Goal: Task Accomplishment & Management: Use online tool/utility

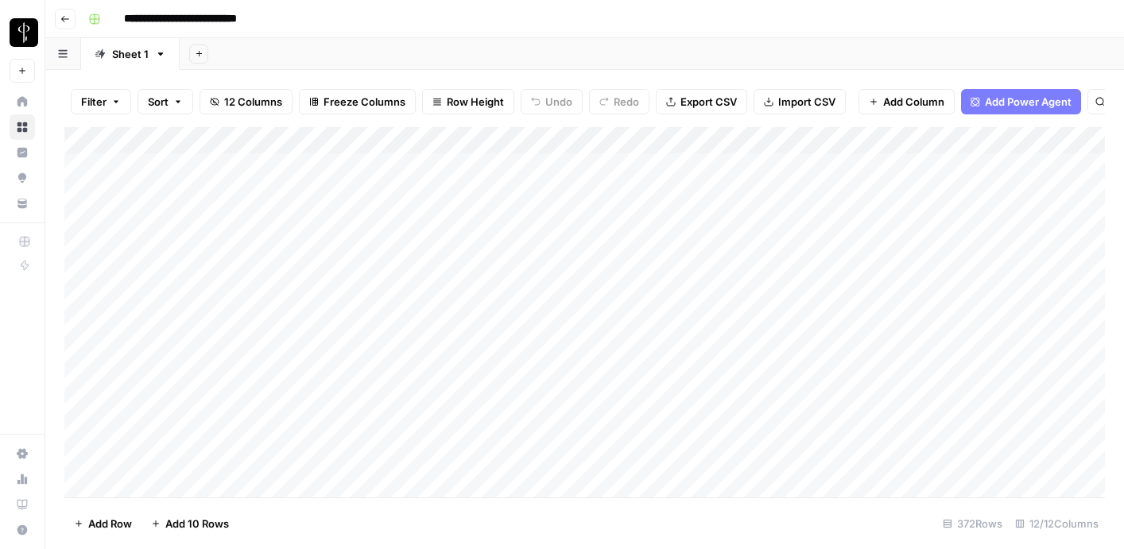
click at [206, 167] on div "Add Column" at bounding box center [584, 312] width 1041 height 371
click at [208, 205] on div "Add Column" at bounding box center [584, 312] width 1041 height 371
click at [305, 53] on div "Add Sheet" at bounding box center [652, 54] width 945 height 32
click at [64, 14] on icon "button" at bounding box center [65, 19] width 10 height 10
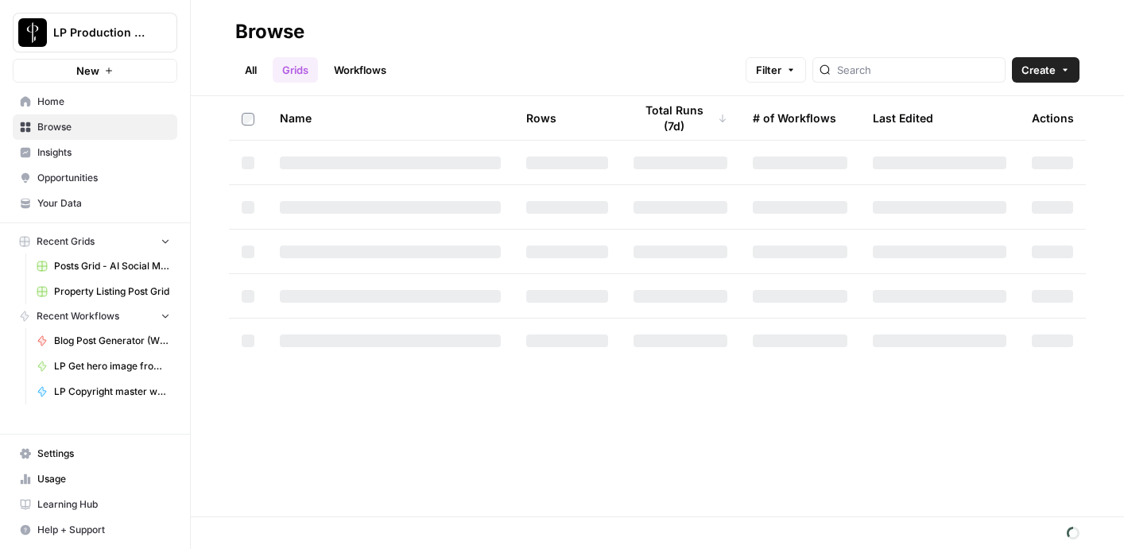
click at [410, 50] on div "All Grids Workflows Filter Create" at bounding box center [657, 64] width 845 height 38
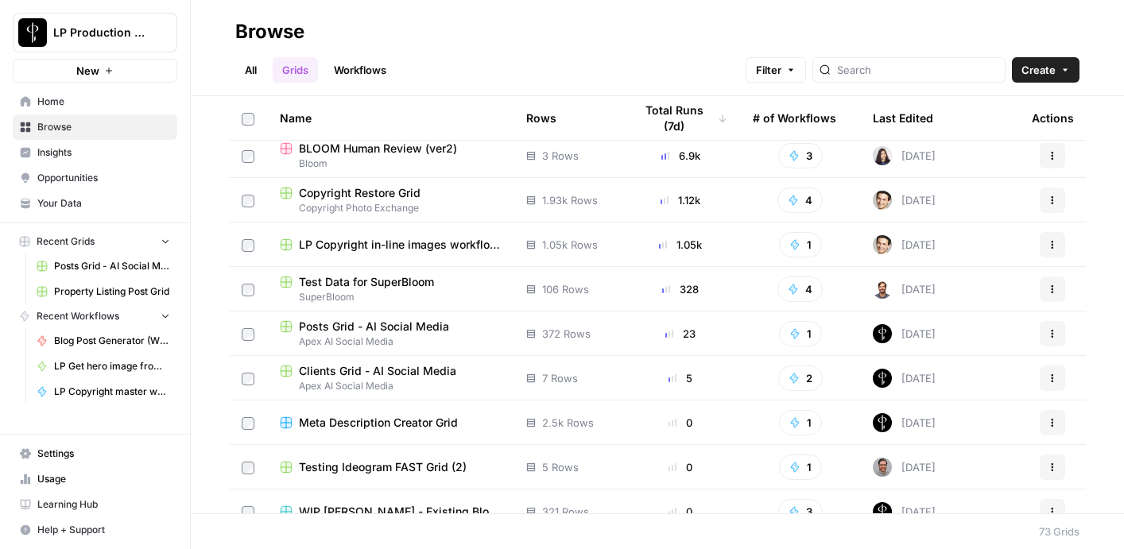
scroll to position [115, 0]
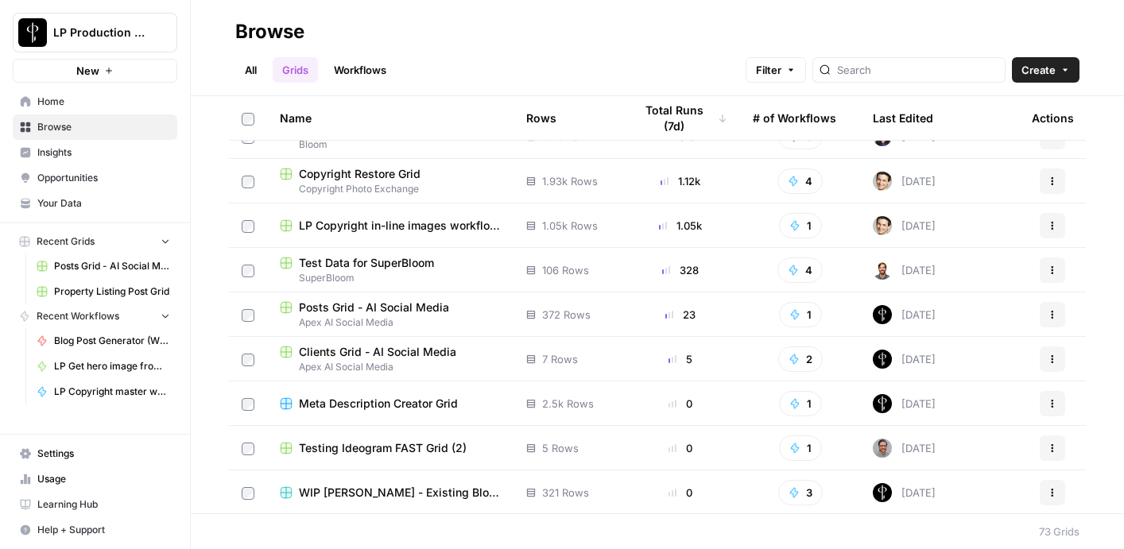
click at [418, 360] on span "Apex AI Social Media" at bounding box center [390, 367] width 221 height 14
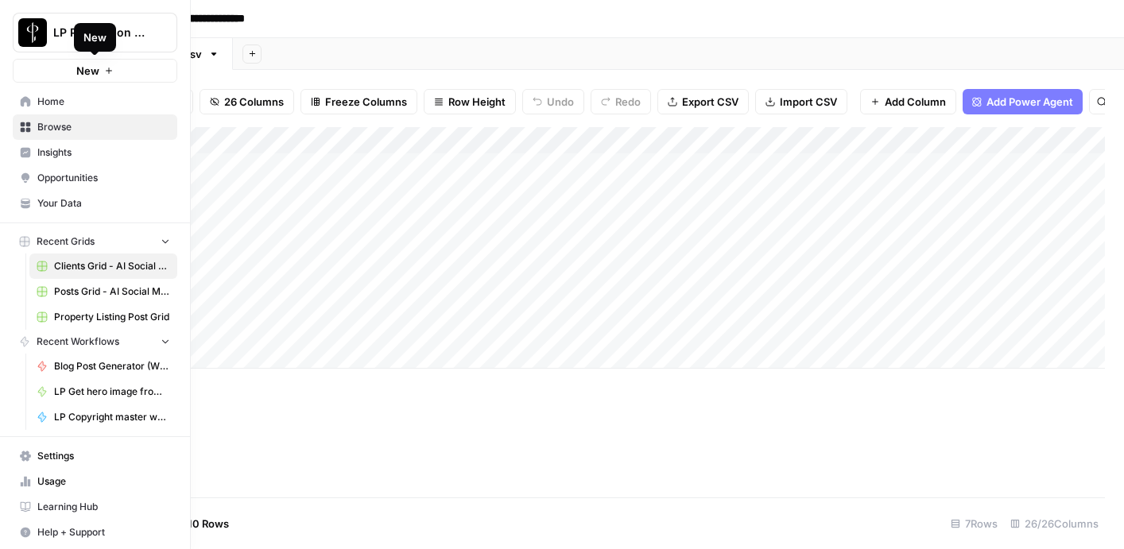
click at [52, 72] on button "New" at bounding box center [95, 71] width 165 height 24
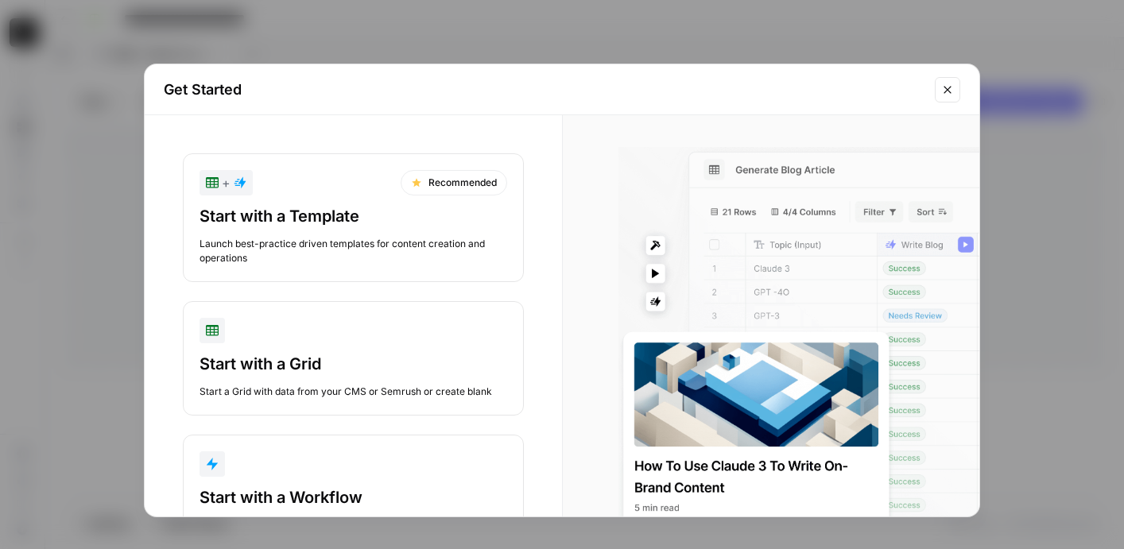
click at [952, 92] on icon "Close modal" at bounding box center [948, 89] width 13 height 13
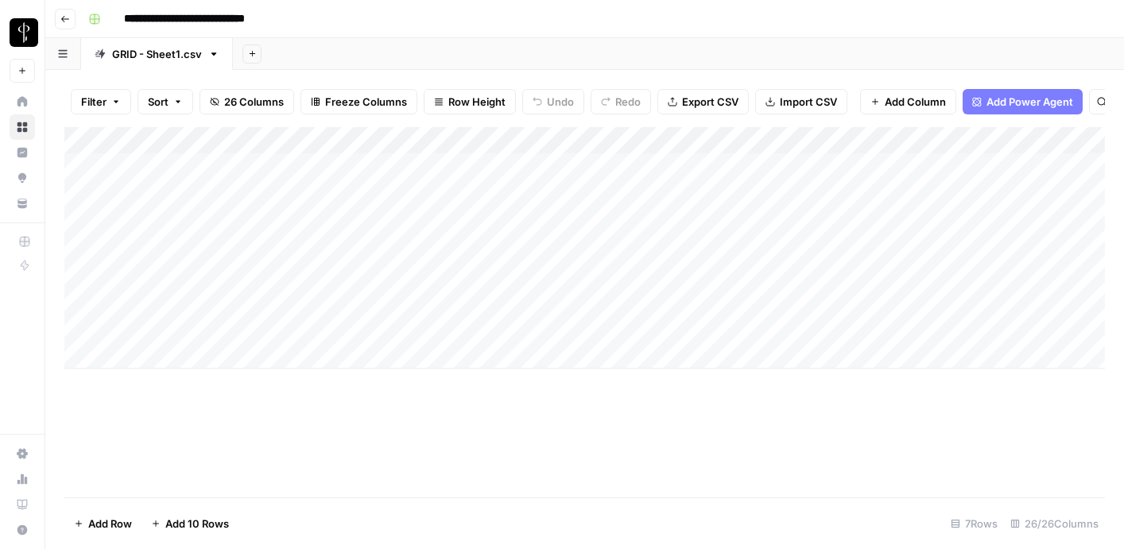
click at [170, 355] on div "Add Column" at bounding box center [584, 248] width 1041 height 242
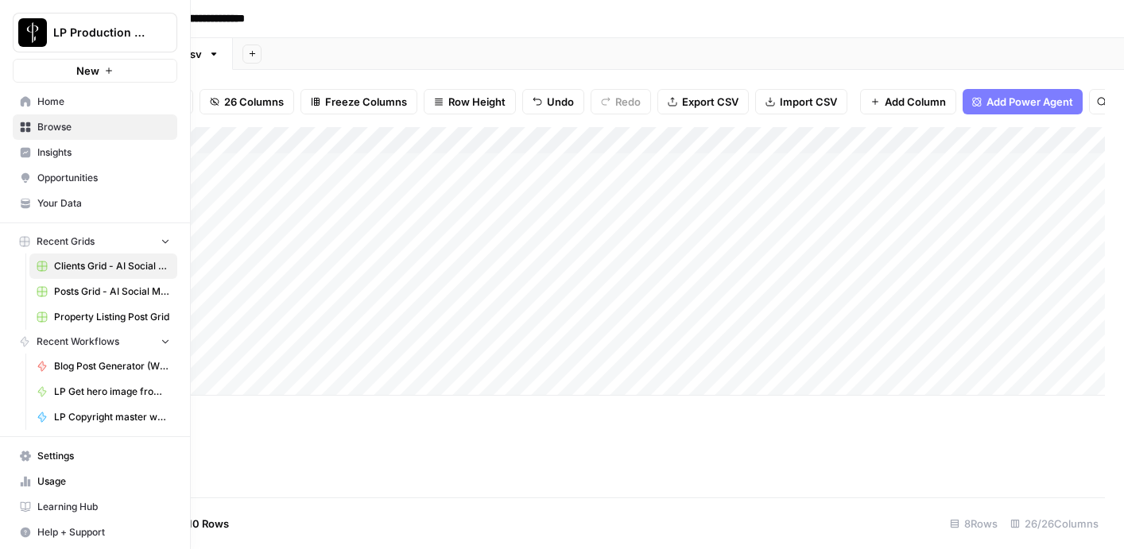
click at [130, 64] on button "New" at bounding box center [95, 71] width 165 height 24
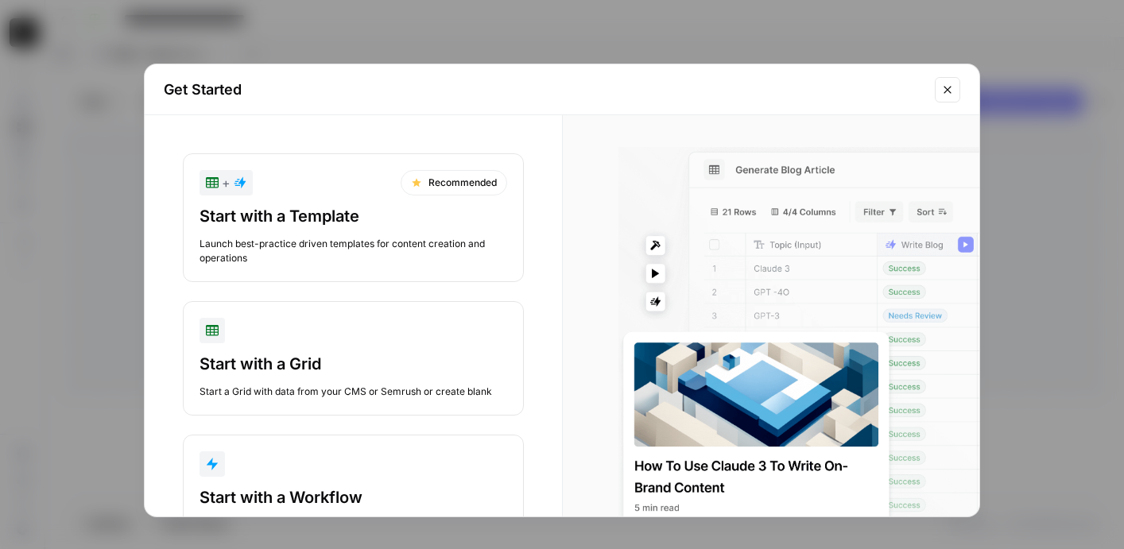
scroll to position [71, 0]
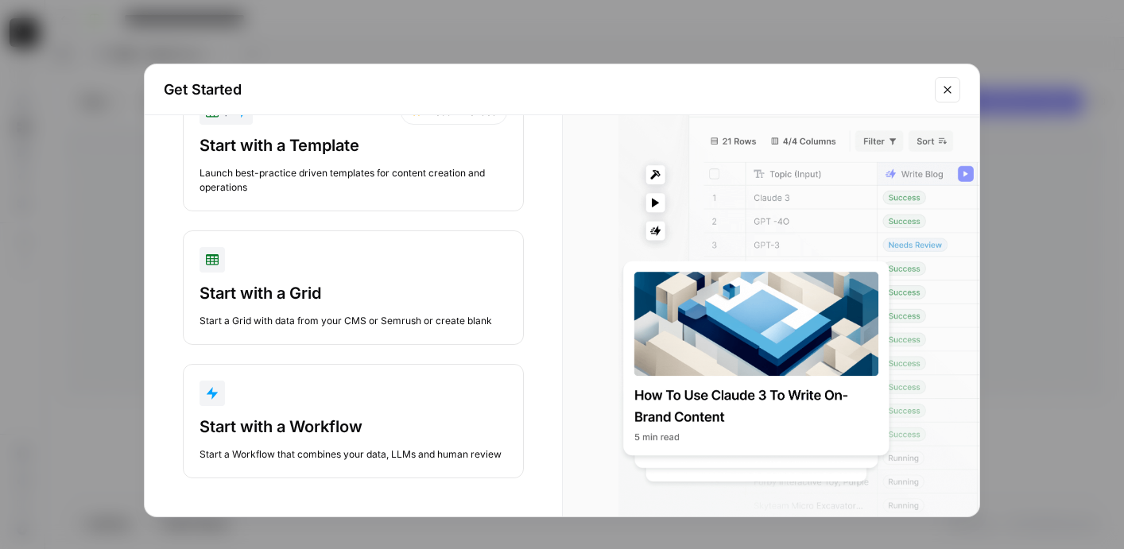
click at [960, 83] on button "Close modal" at bounding box center [947, 89] width 25 height 25
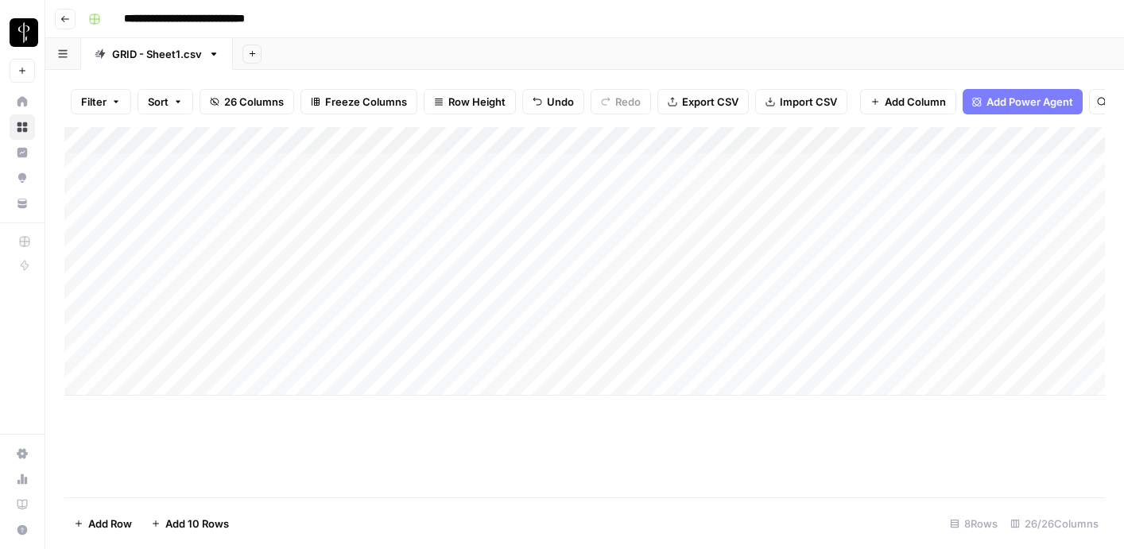
click at [63, 8] on header "**********" at bounding box center [584, 19] width 1079 height 38
click at [71, 16] on button "Go back" at bounding box center [65, 19] width 21 height 21
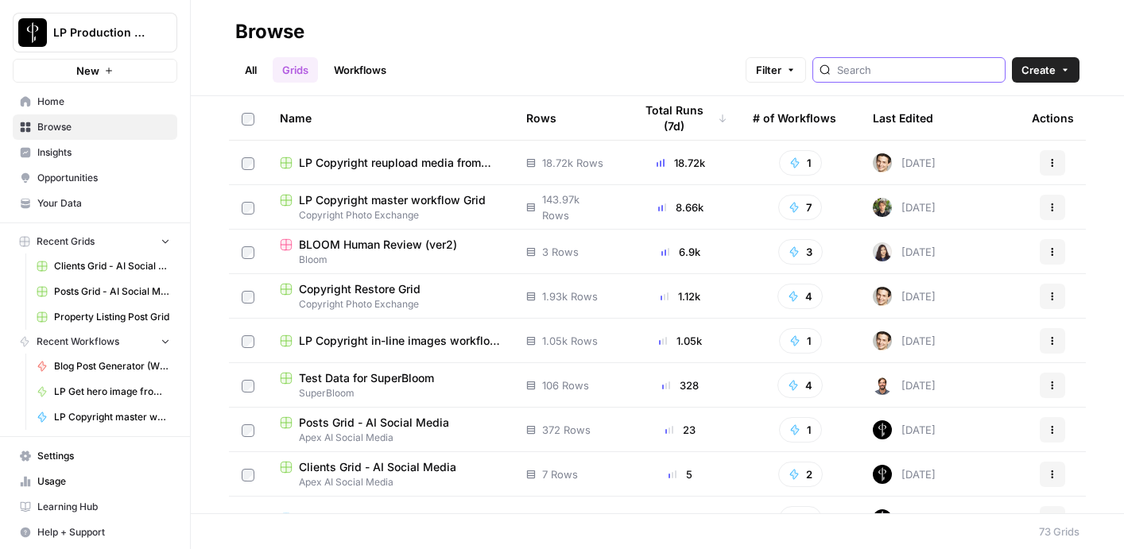
click at [905, 72] on input "search" at bounding box center [917, 70] width 161 height 16
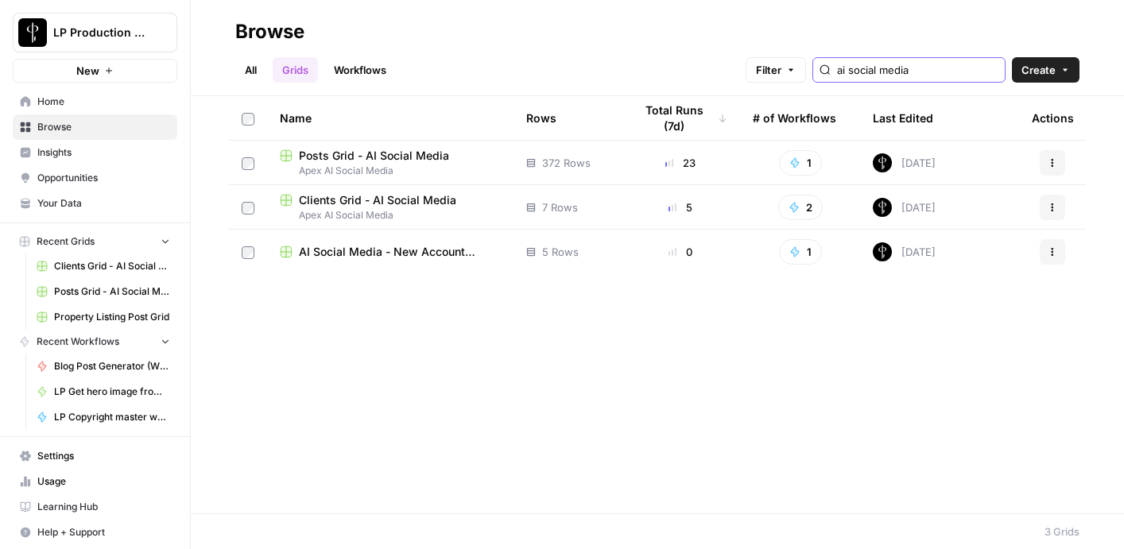
type input "ai social media"
click at [346, 258] on span "AI Social Media - New Account Onboarding [temp] Grid" at bounding box center [400, 252] width 202 height 16
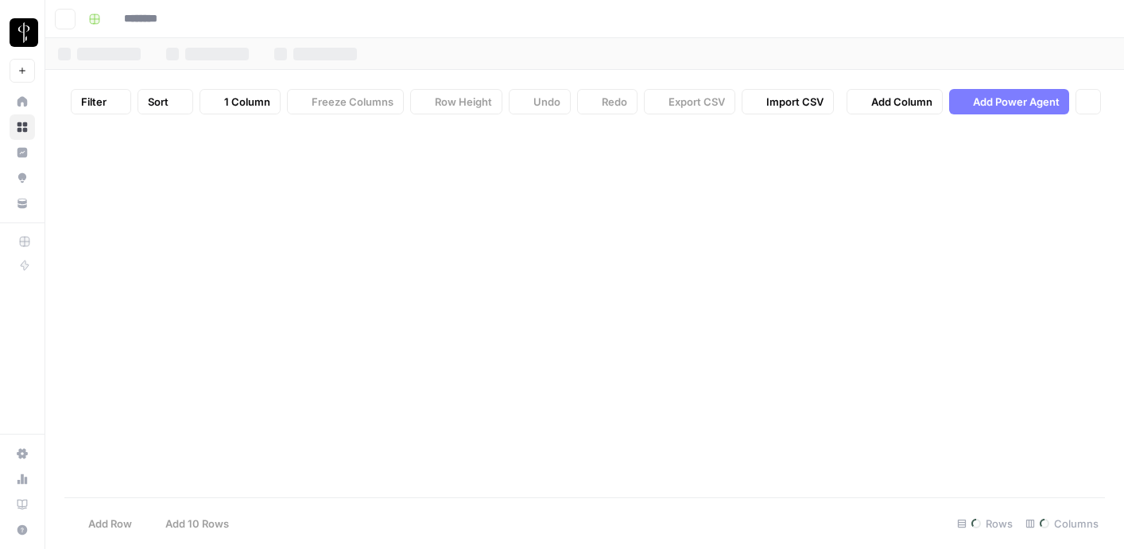
type input "**********"
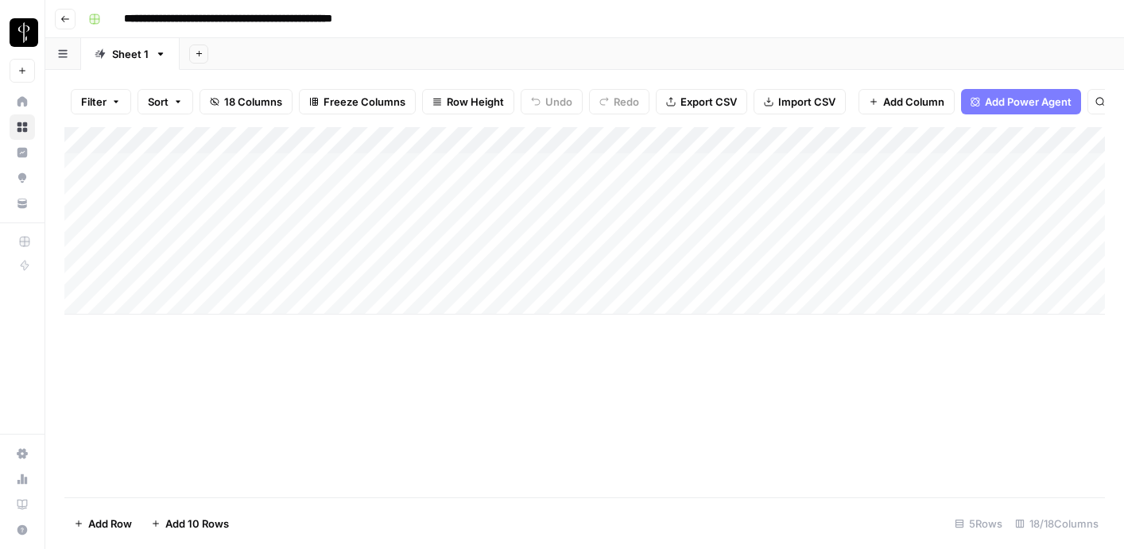
click at [1017, 100] on span "Add Power Agent" at bounding box center [1028, 102] width 87 height 16
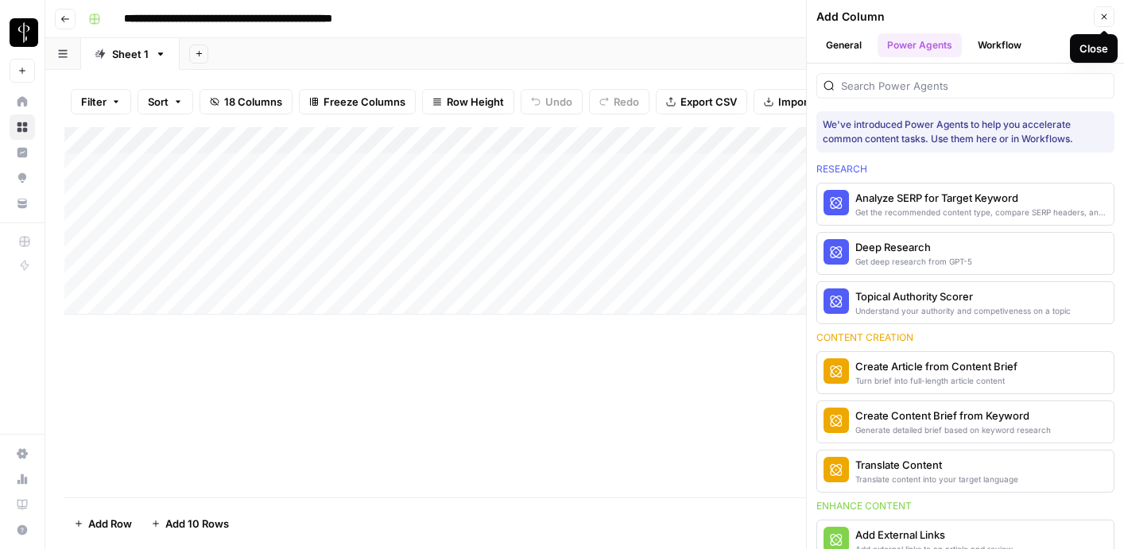
click at [1101, 13] on icon "button" at bounding box center [1105, 17] width 10 height 10
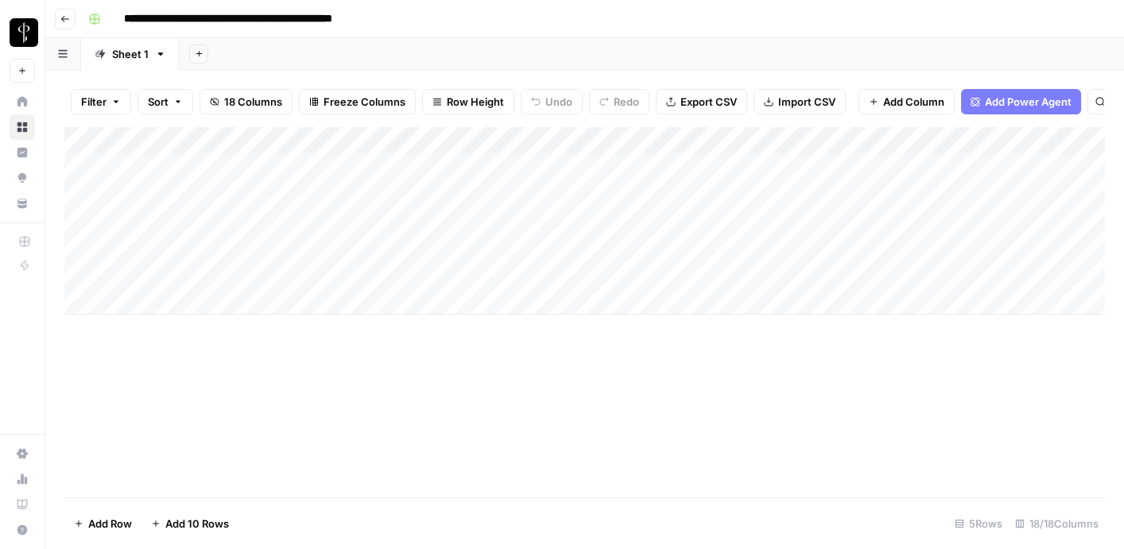
click at [992, 107] on span "Add Power Agent" at bounding box center [1028, 102] width 87 height 16
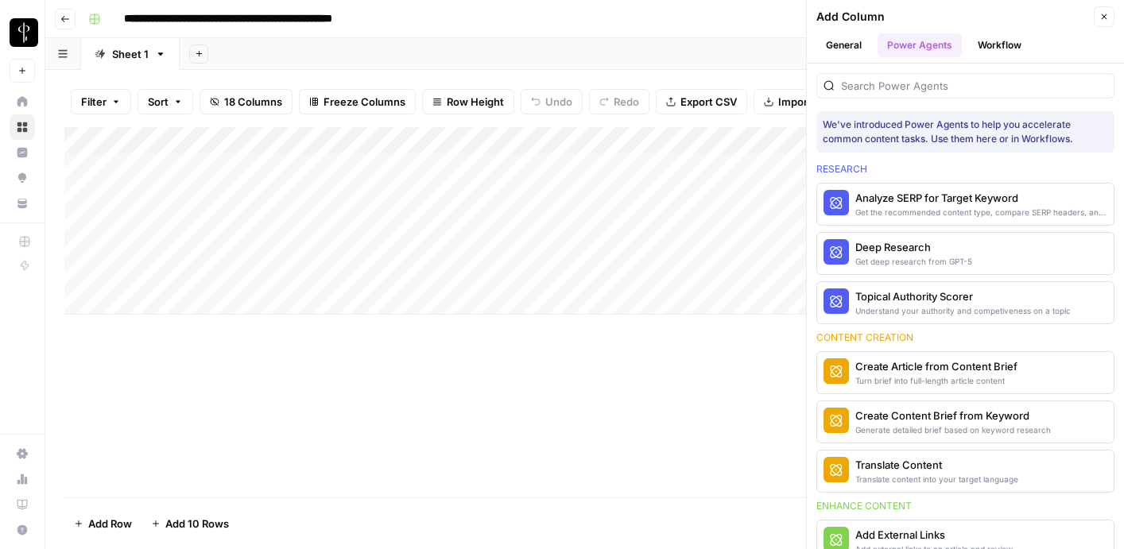
click at [984, 43] on button "Workflow" at bounding box center [1000, 45] width 63 height 24
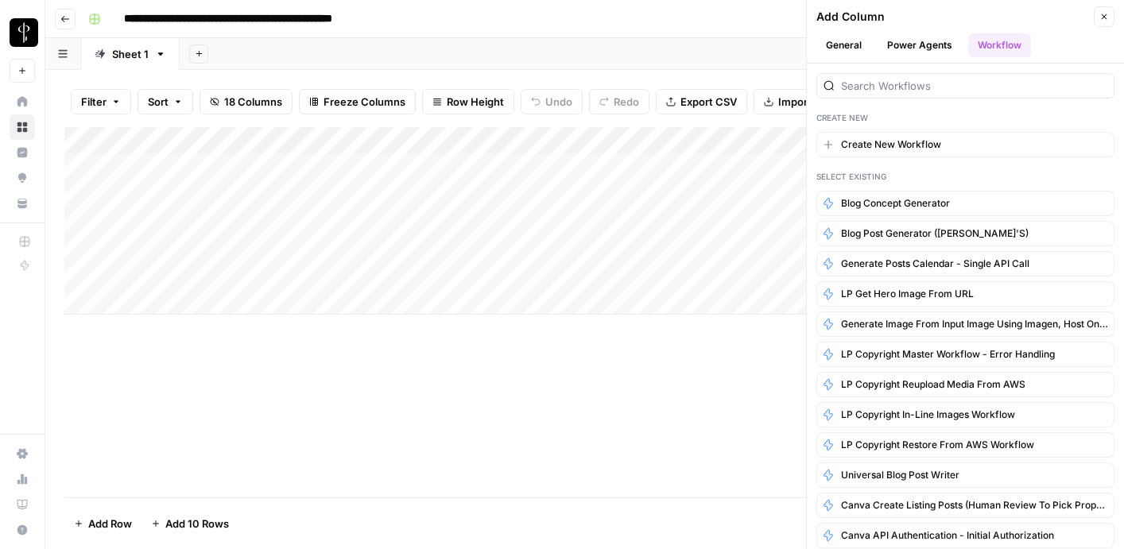
click at [921, 54] on button "Power Agents" at bounding box center [920, 45] width 84 height 24
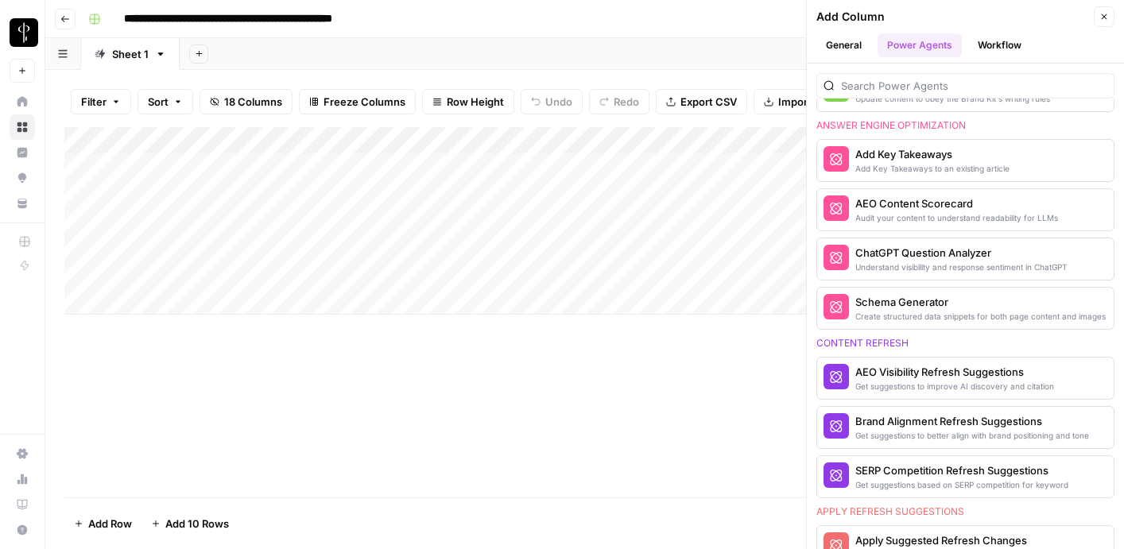
scroll to position [795, 0]
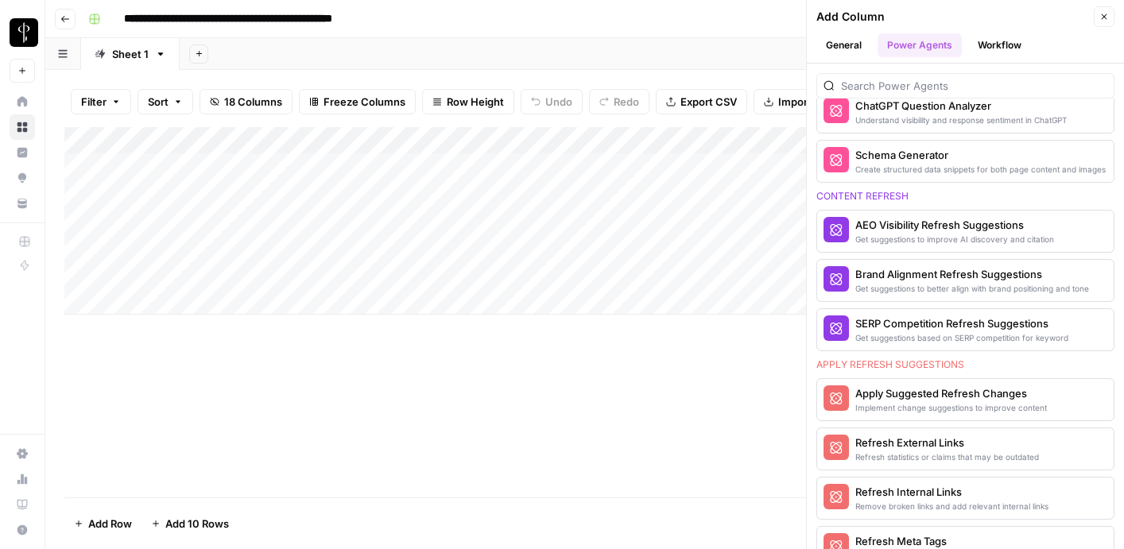
click at [830, 37] on button "General" at bounding box center [844, 45] width 55 height 24
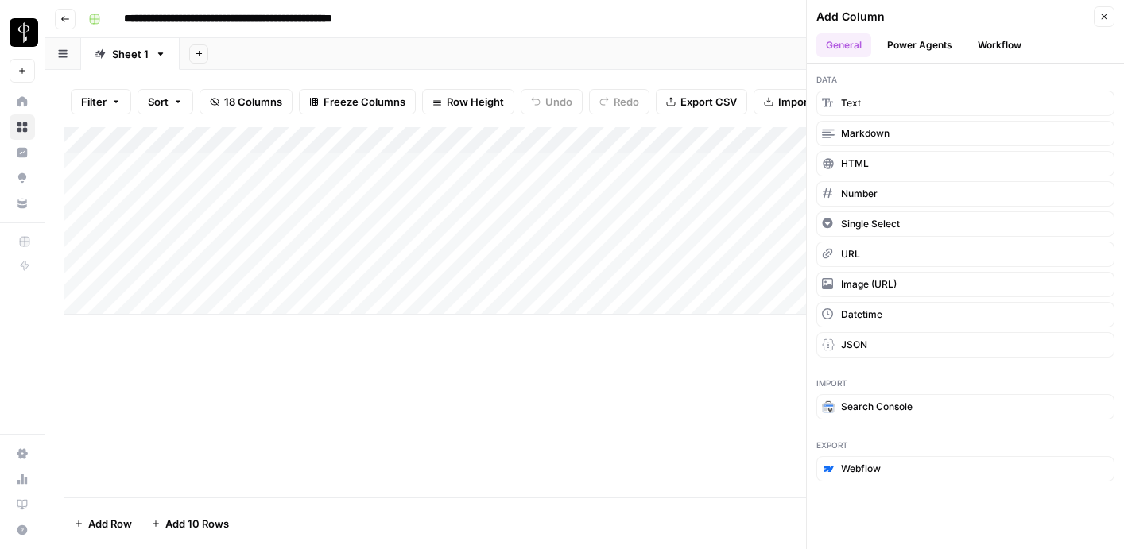
click at [1100, 17] on icon "button" at bounding box center [1105, 17] width 10 height 10
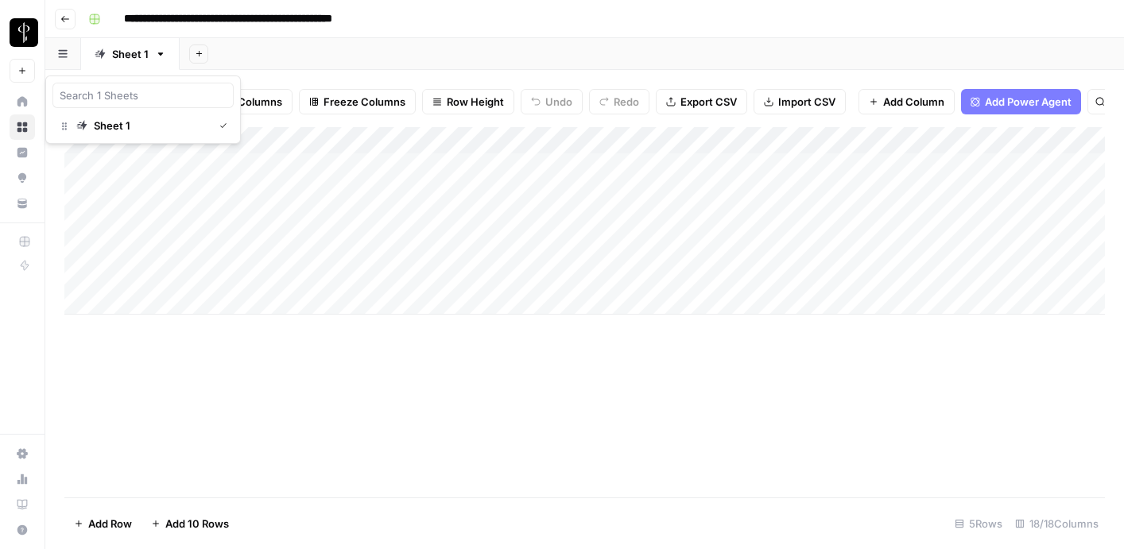
click at [55, 57] on button "button" at bounding box center [63, 53] width 36 height 31
click at [166, 195] on div "Add Column" at bounding box center [584, 221] width 1041 height 188
click at [168, 195] on div "Add Column" at bounding box center [584, 221] width 1041 height 188
click at [127, 390] on div "Add Column" at bounding box center [584, 312] width 1041 height 371
